Goal: Find specific page/section: Find specific page/section

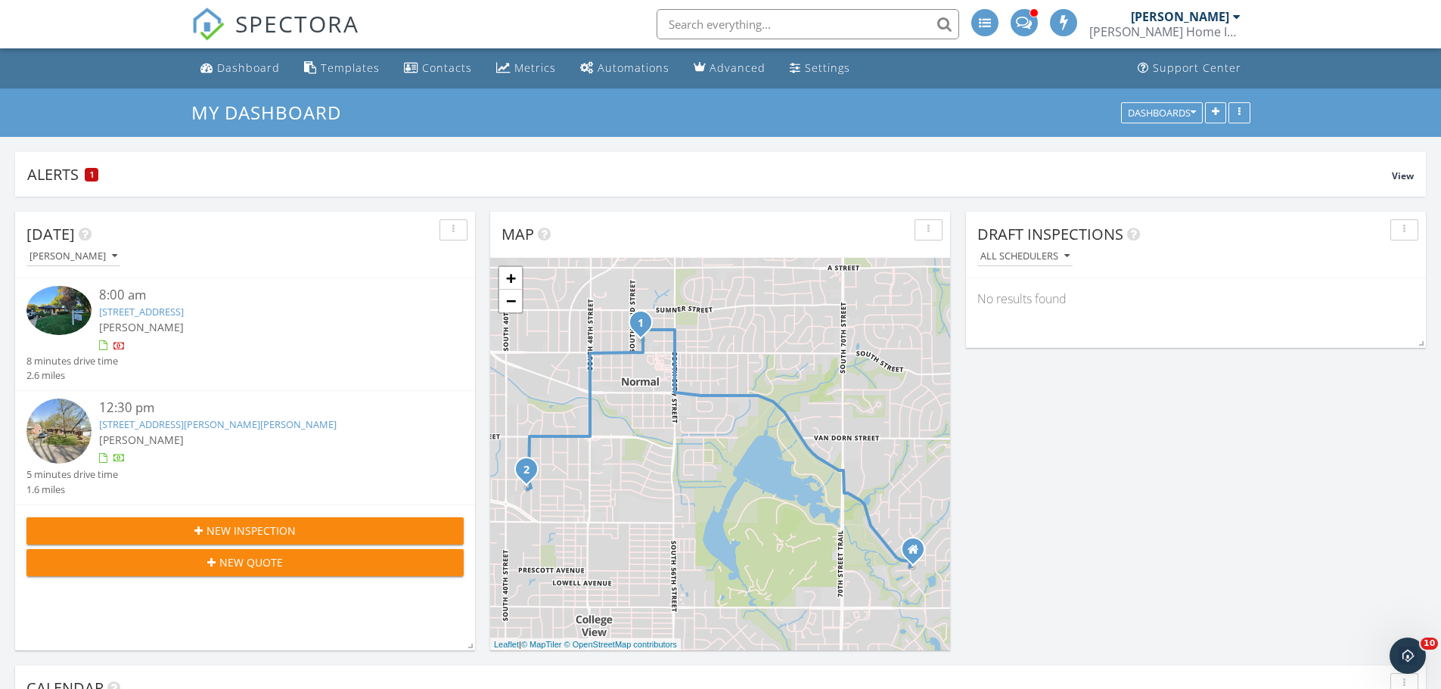
click at [705, 26] on input "text" at bounding box center [807, 24] width 303 height 30
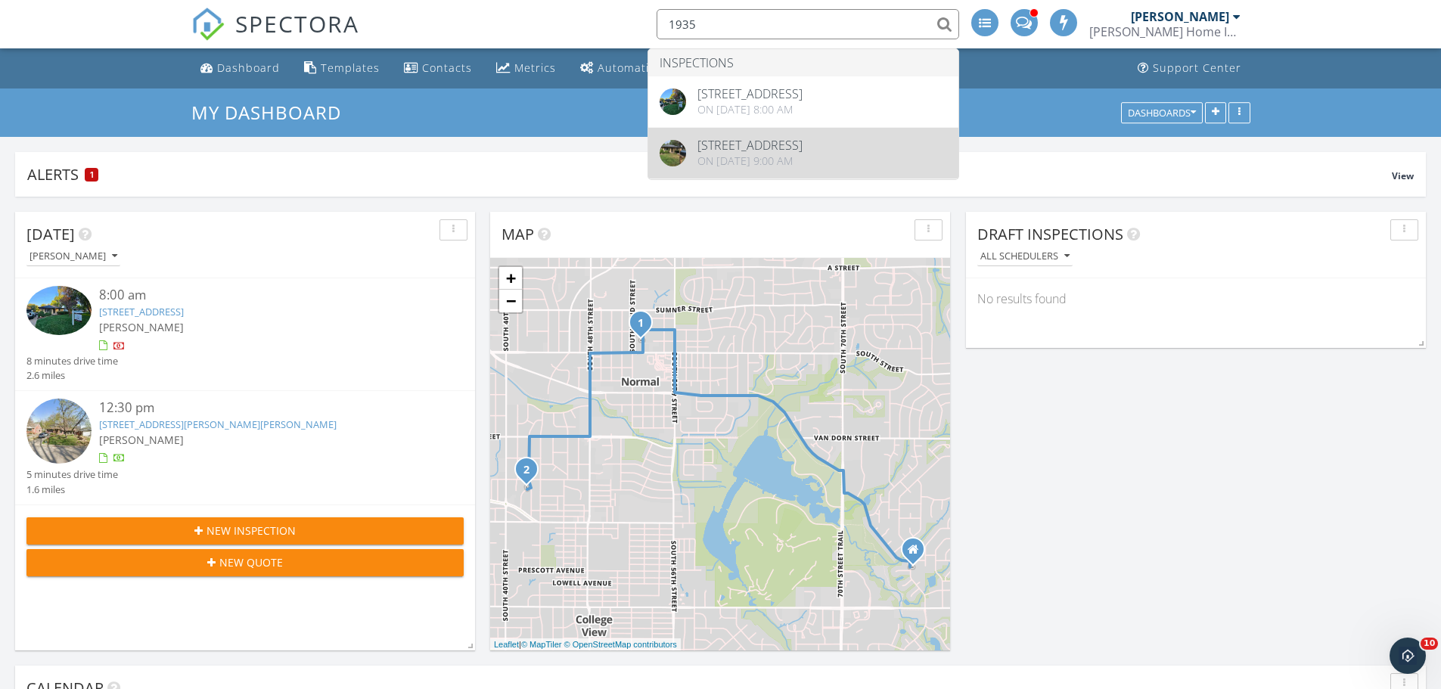
type input "1935"
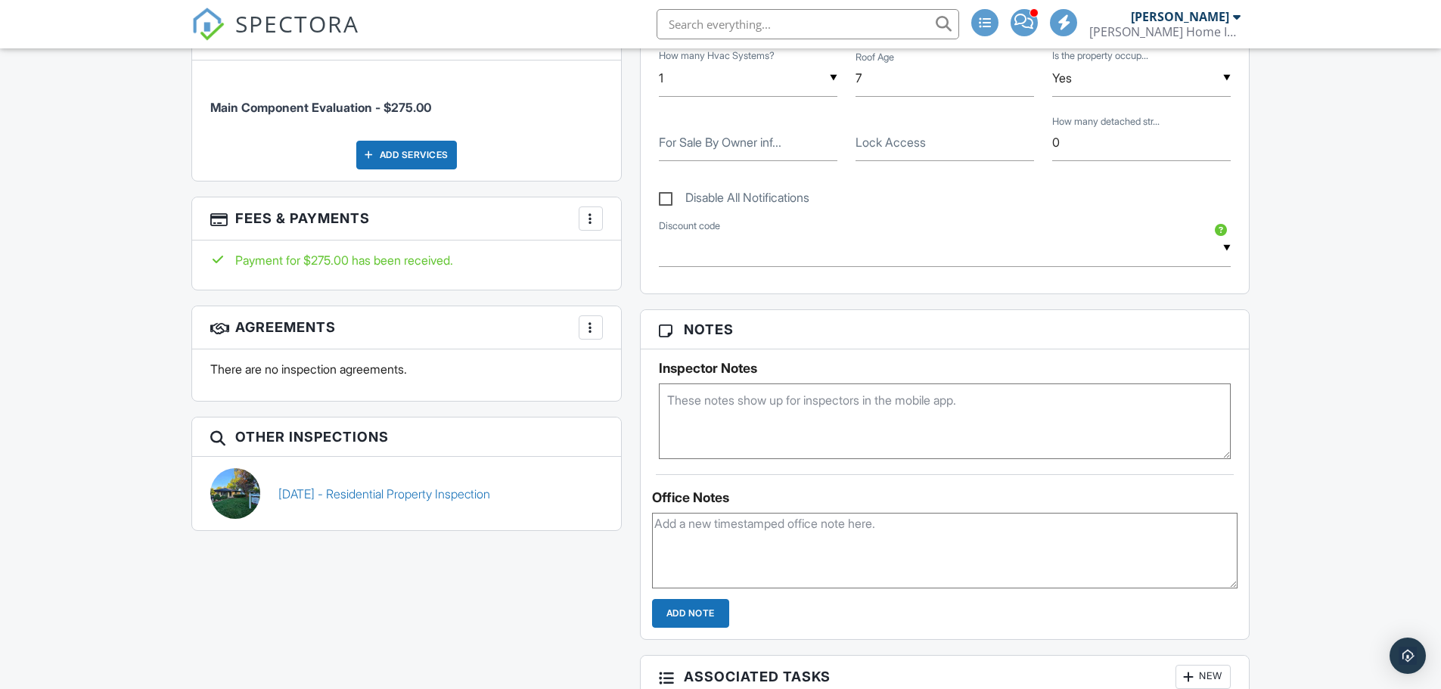
click at [1440, 683] on html "SPECTORA Travis Weber Weber Home Inspections Role: Inspector Change Role Dashbo…" at bounding box center [720, 556] width 1441 height 2705
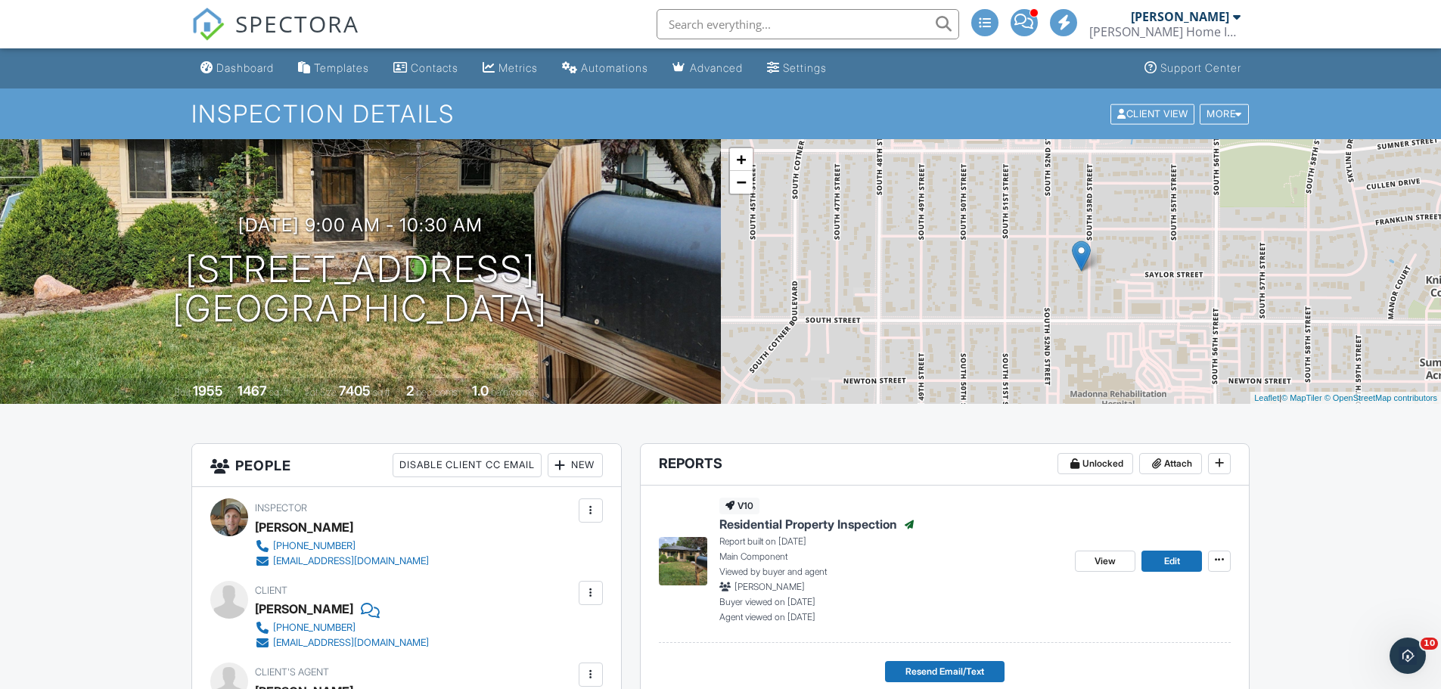
click at [1109, 554] on span "View" at bounding box center [1104, 561] width 21 height 15
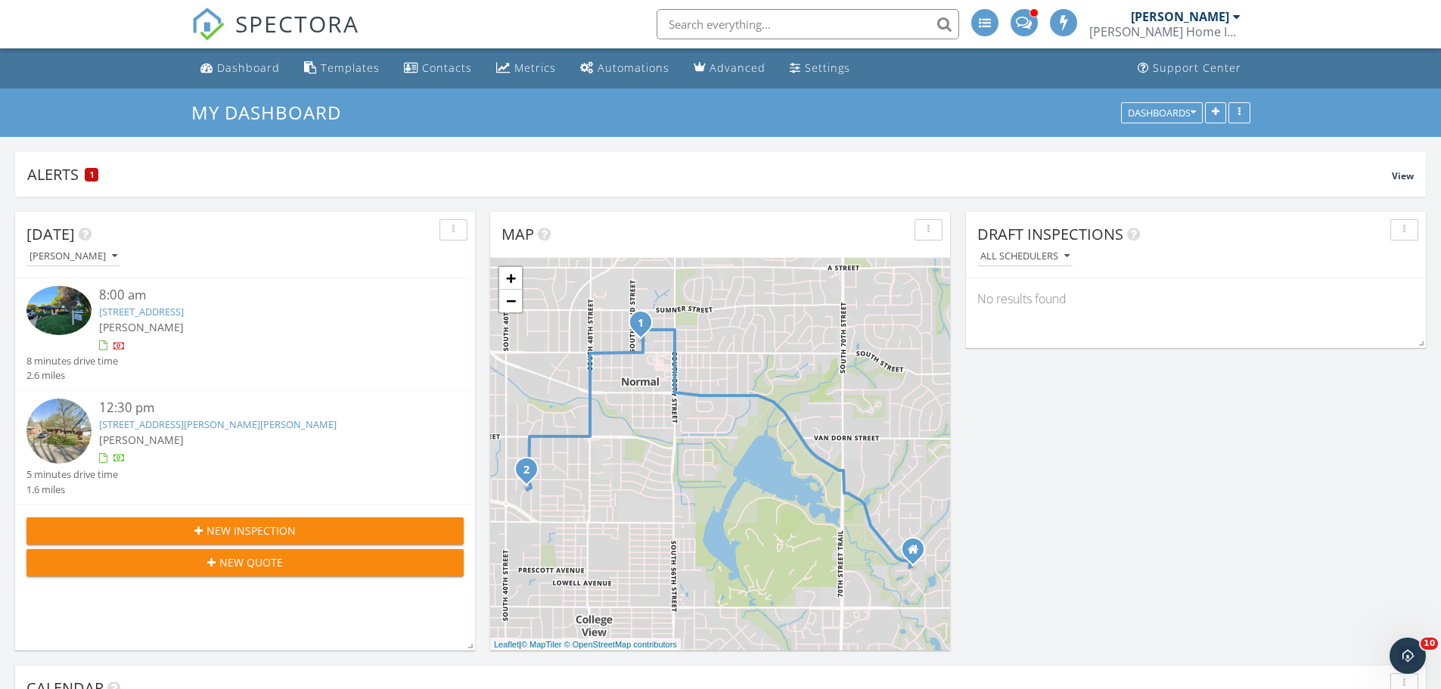
click at [184, 309] on link "1935 S 53rd St, Lincoln, NE 68506" at bounding box center [141, 312] width 85 height 14
